Goal: Navigation & Orientation: Understand site structure

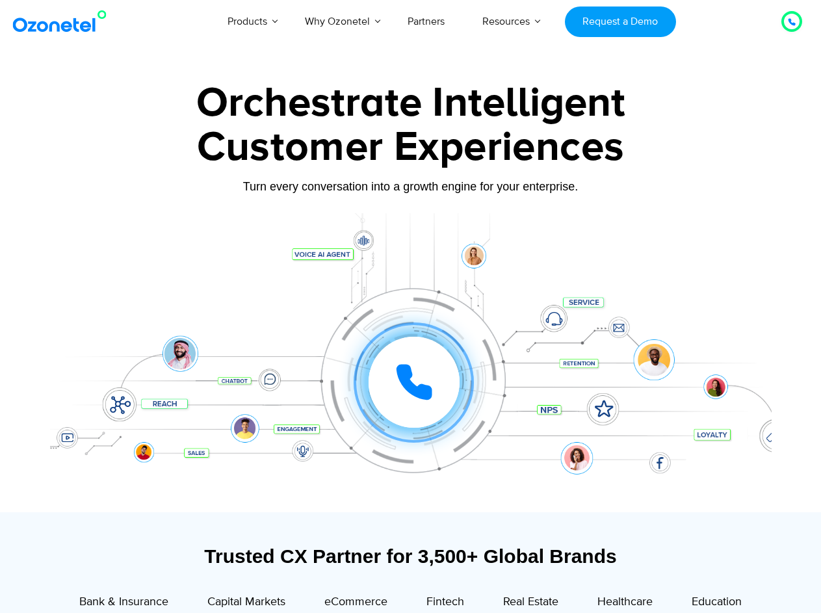
click at [62, 36] on div "Click to talk to us! Call in progress... [PHONE_NUMBER] Products AI & CX Voice …" at bounding box center [410, 21] width 821 height 43
click at [29, 36] on div "Click to talk to us! Call in progress... [PHONE_NUMBER] Products AI & CX Voice …" at bounding box center [410, 21] width 821 height 43
click at [209, 43] on link "Products" at bounding box center [247, 21] width 77 height 43
click at [107, 38] on link "AI & CX" at bounding box center [130, 29] width 46 height 16
